Goal: Task Accomplishment & Management: Manage account settings

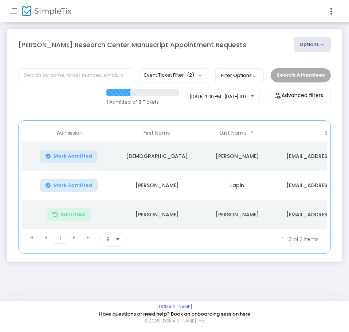
click at [72, 157] on span "Mark Admitted" at bounding box center [73, 156] width 39 height 6
click at [69, 183] on span "Mark Admitted" at bounding box center [73, 185] width 39 height 6
